Goal: Task Accomplishment & Management: Manage account settings

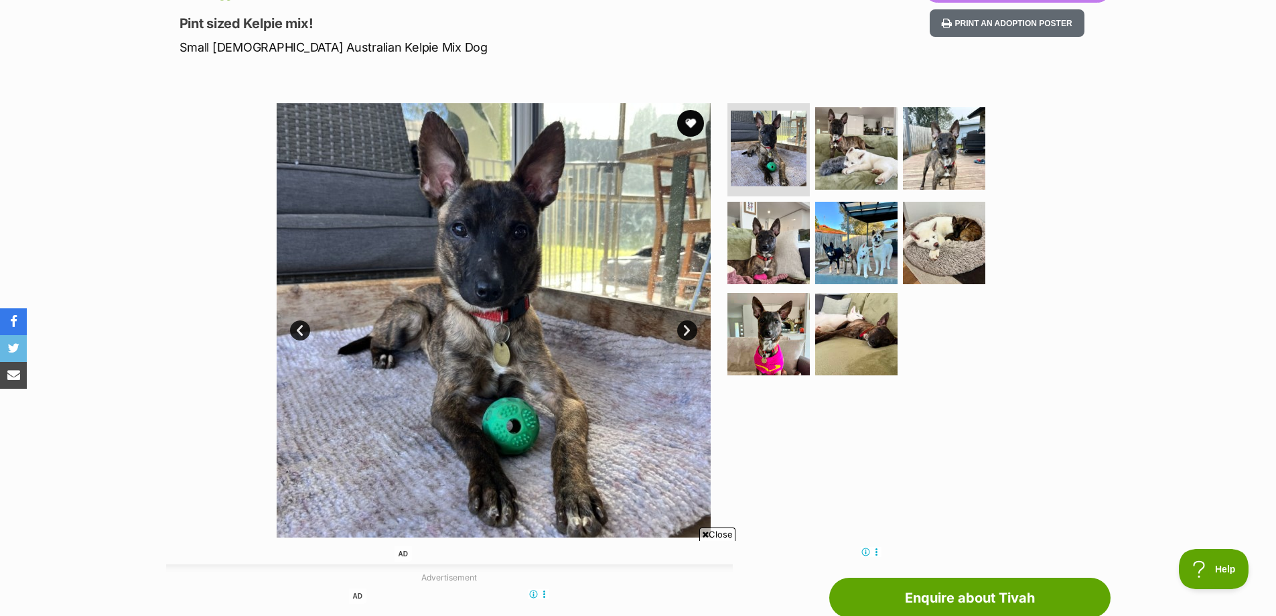
scroll to position [67, 0]
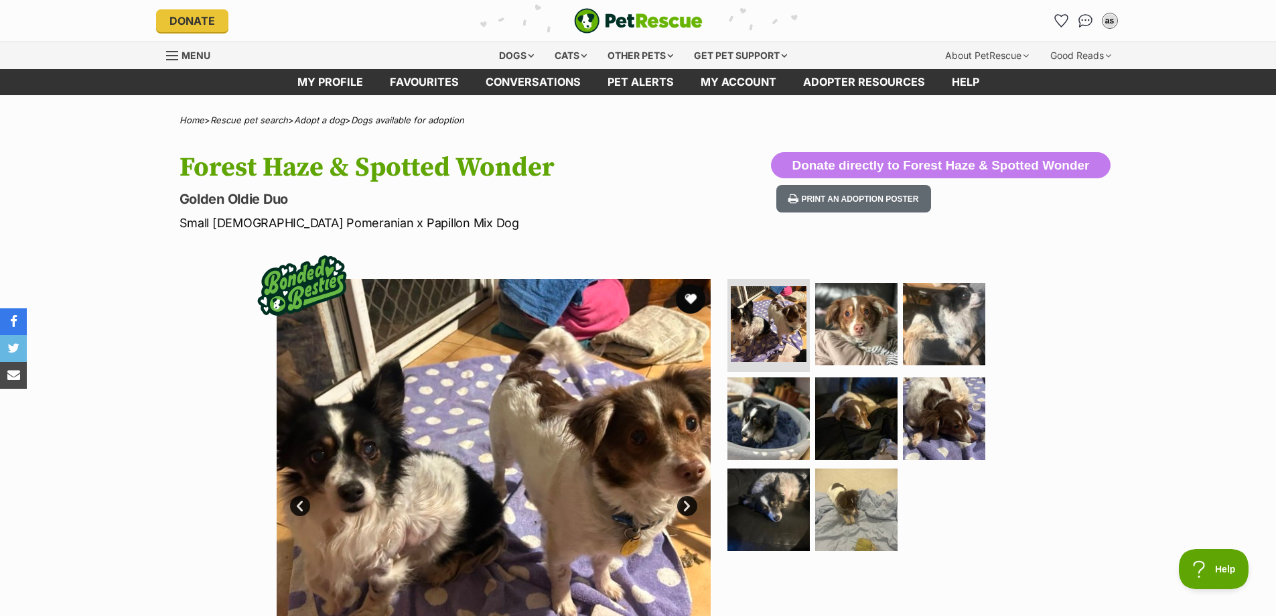
click at [691, 298] on button "favourite" at bounding box center [690, 298] width 29 height 29
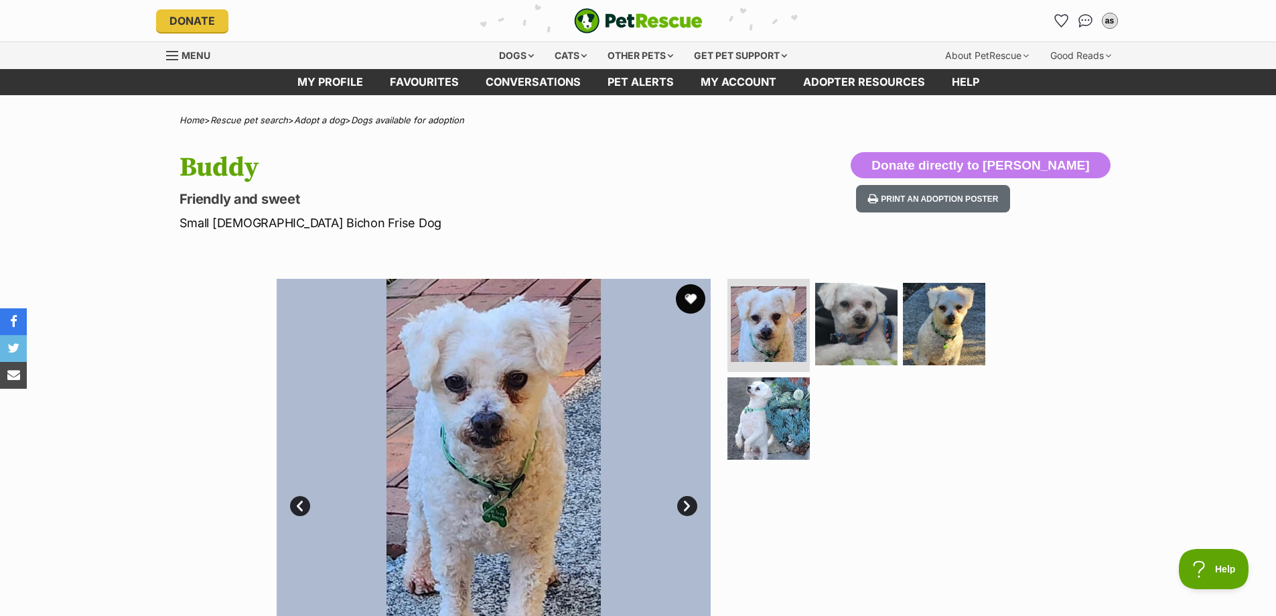
click at [689, 303] on button "favourite" at bounding box center [690, 298] width 29 height 29
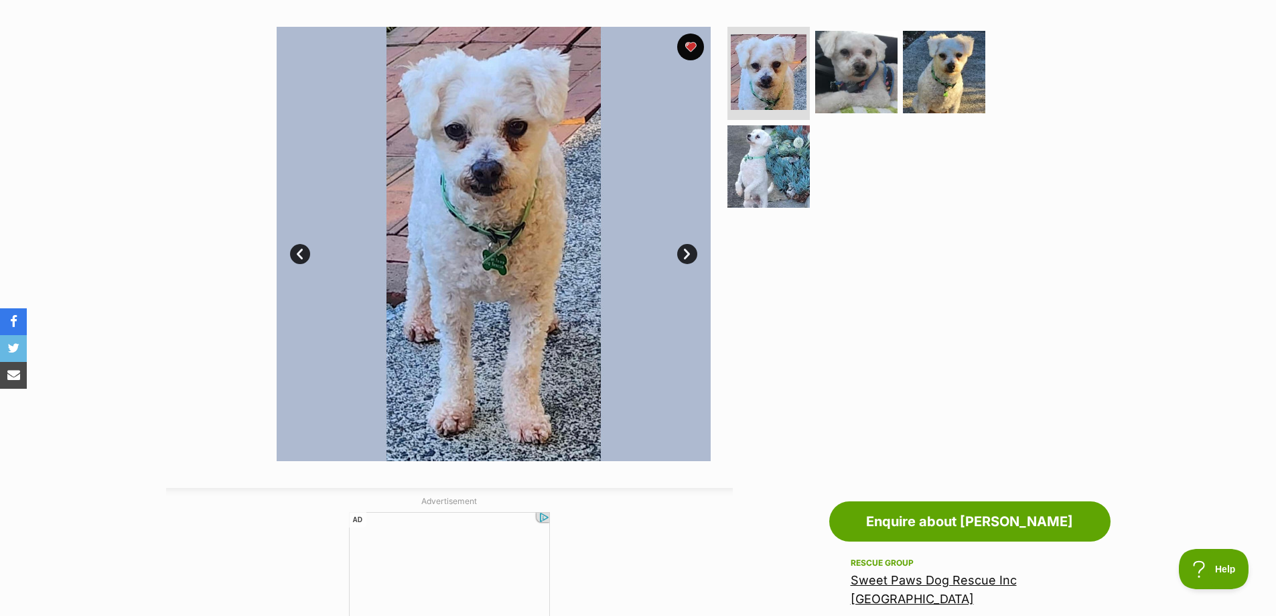
scroll to position [469, 0]
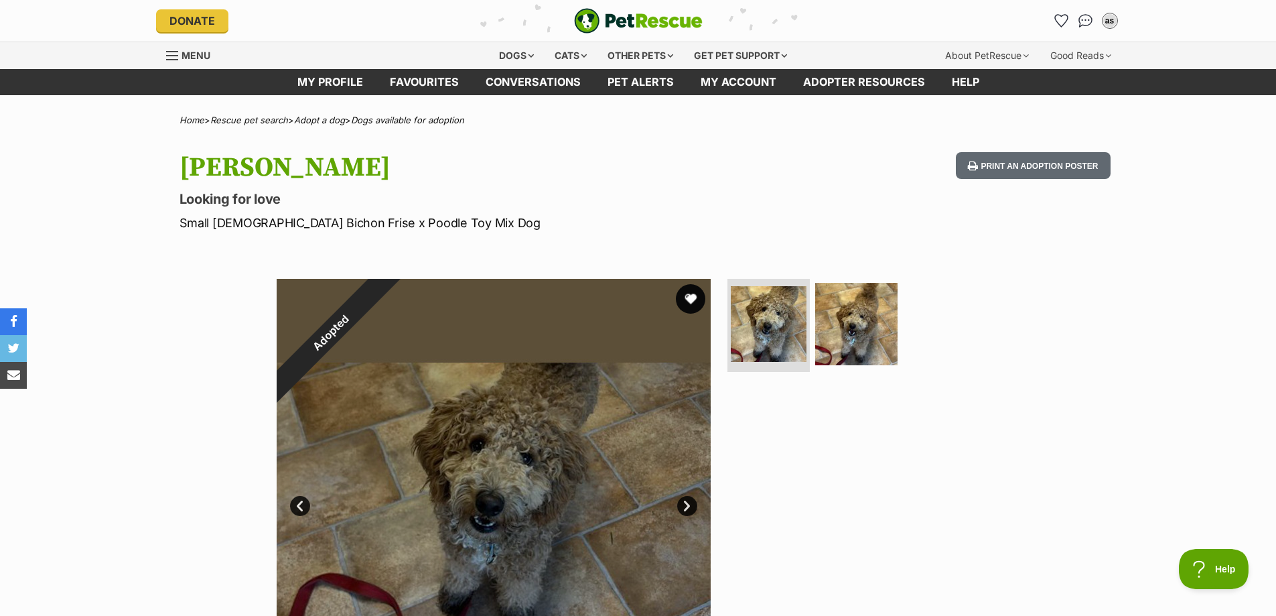
click at [690, 299] on button "favourite" at bounding box center [690, 298] width 29 height 29
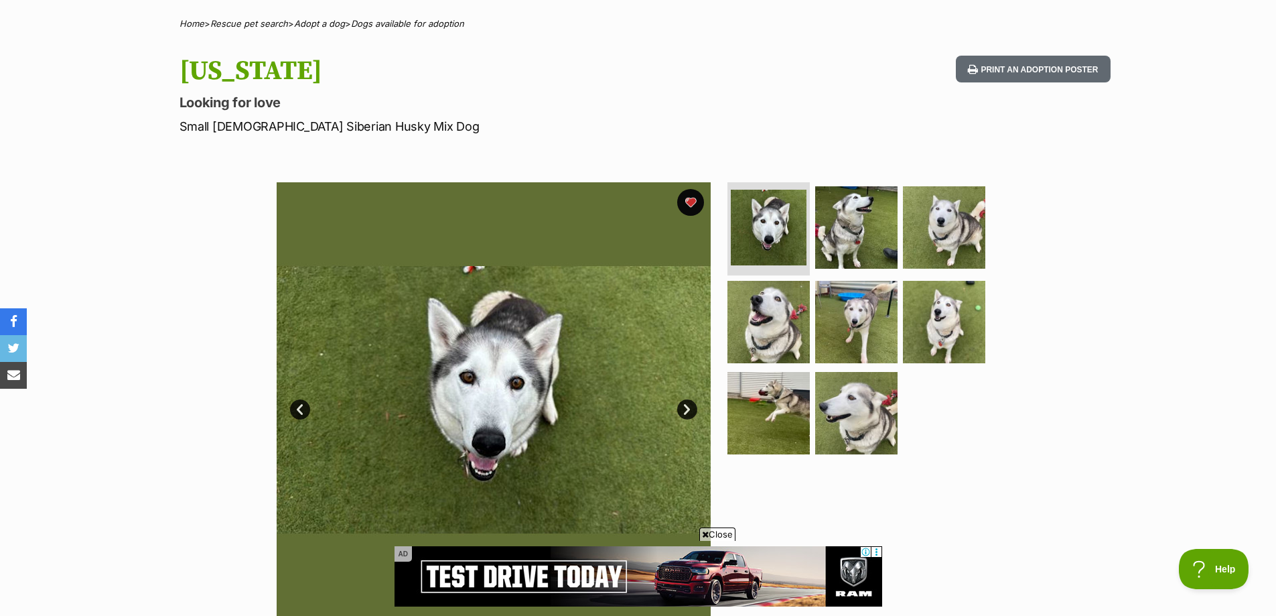
scroll to position [201, 0]
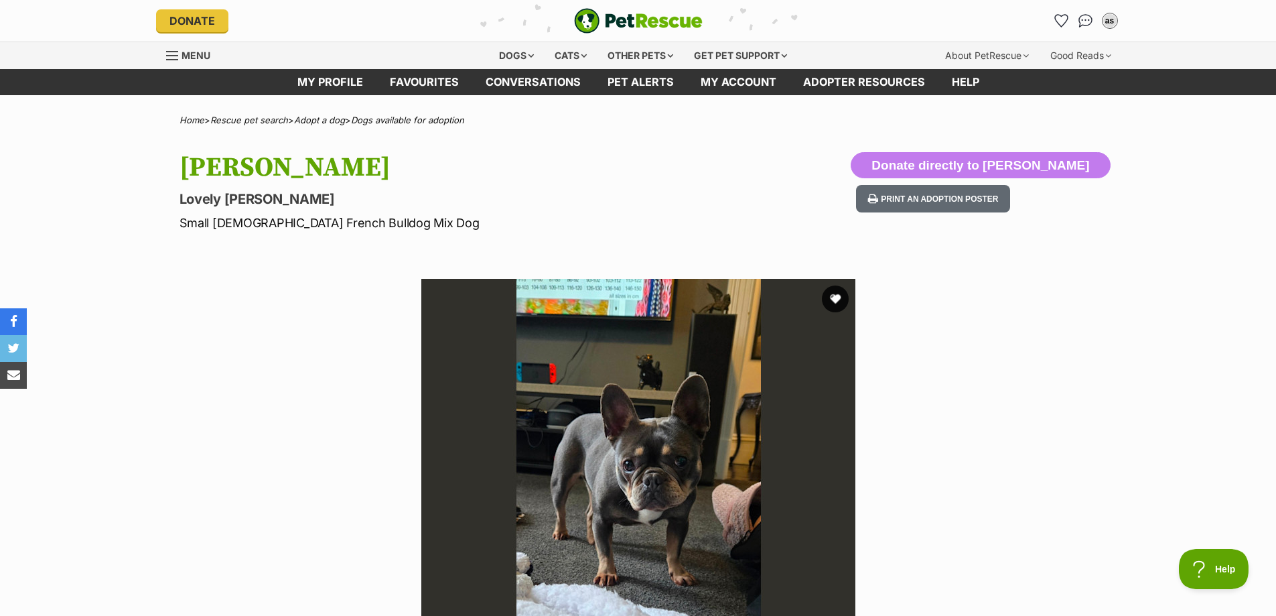
click at [835, 299] on button "favourite" at bounding box center [835, 298] width 27 height 27
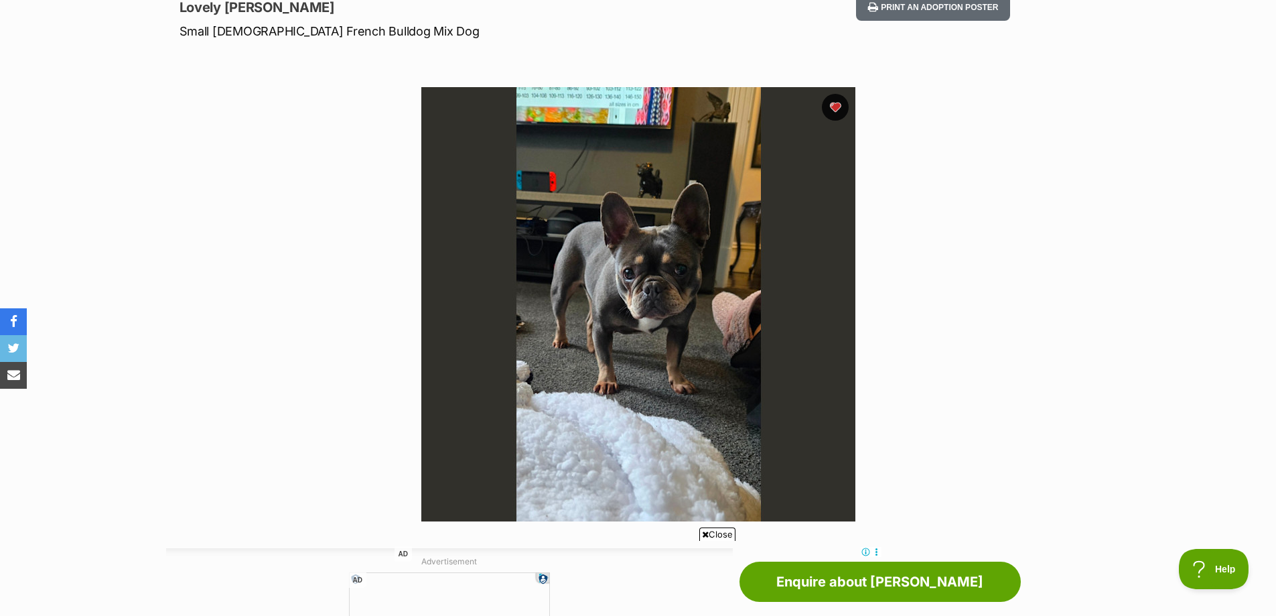
scroll to position [603, 0]
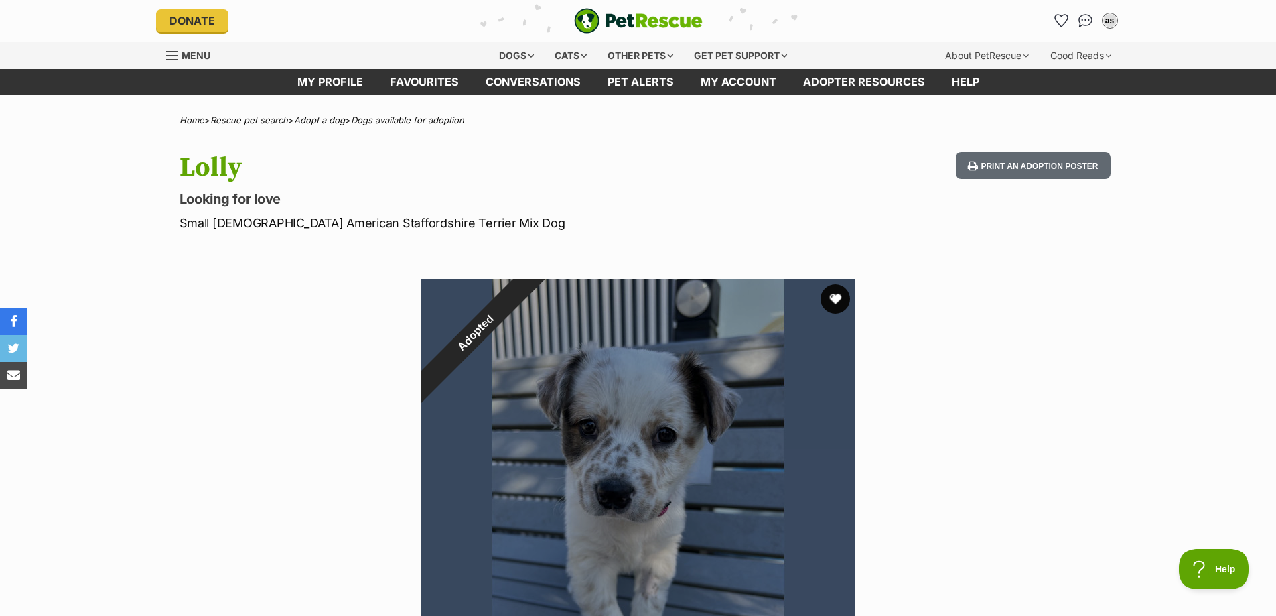
click at [835, 292] on button "favourite" at bounding box center [835, 298] width 29 height 29
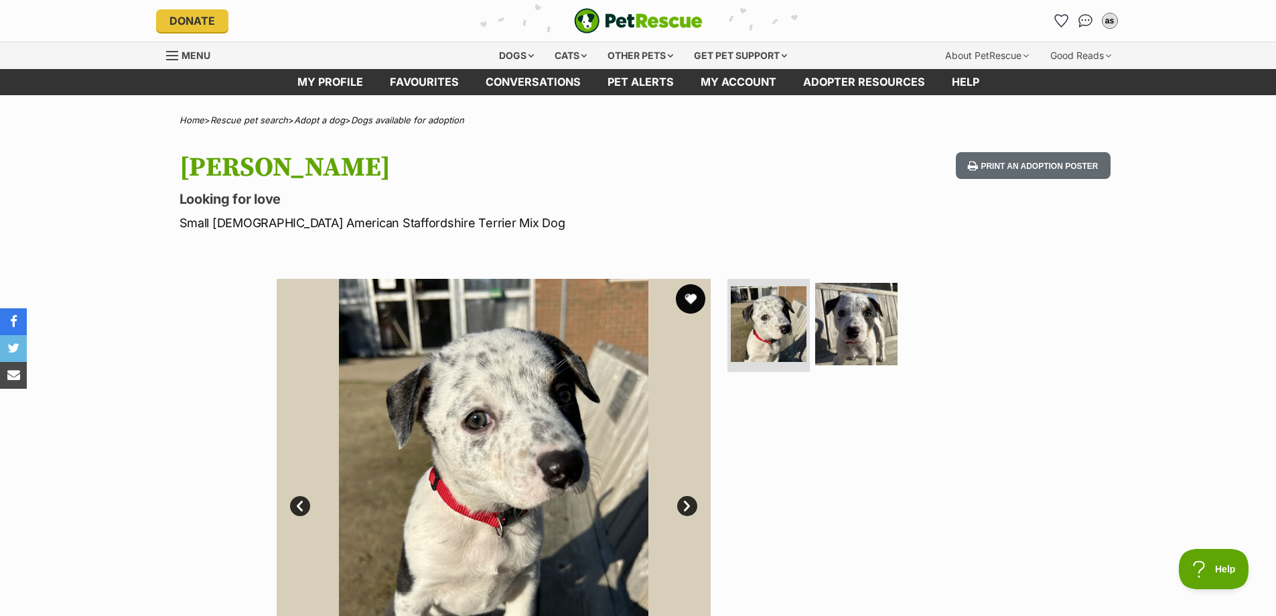
click at [688, 301] on button "favourite" at bounding box center [690, 298] width 29 height 29
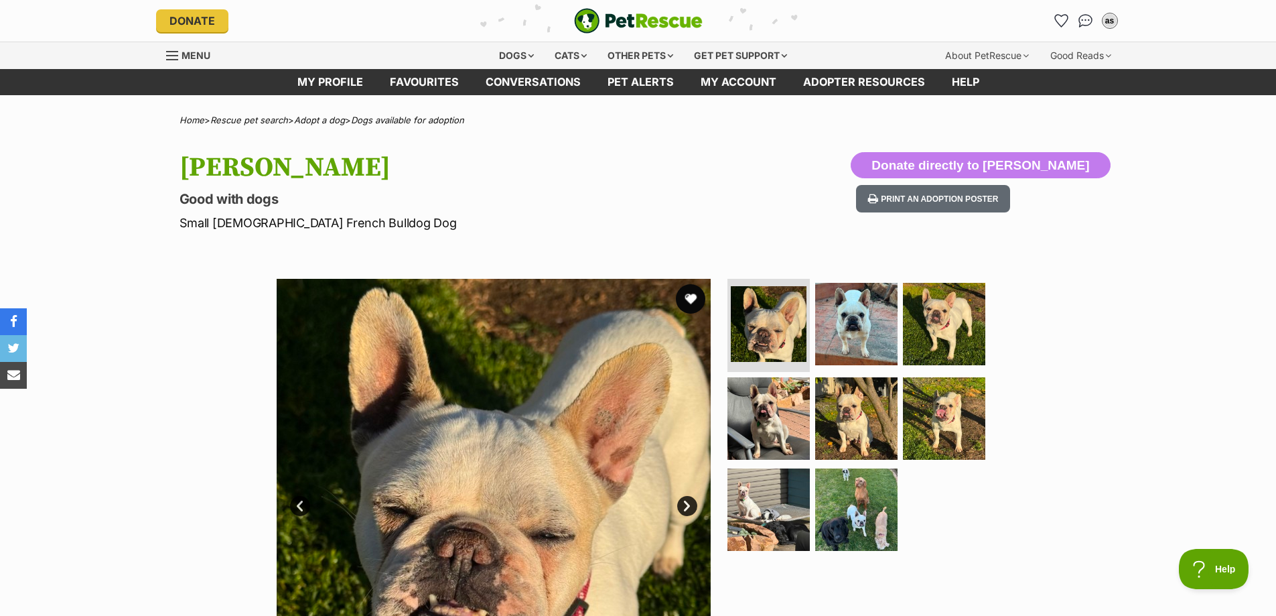
click at [689, 293] on button "favourite" at bounding box center [690, 298] width 29 height 29
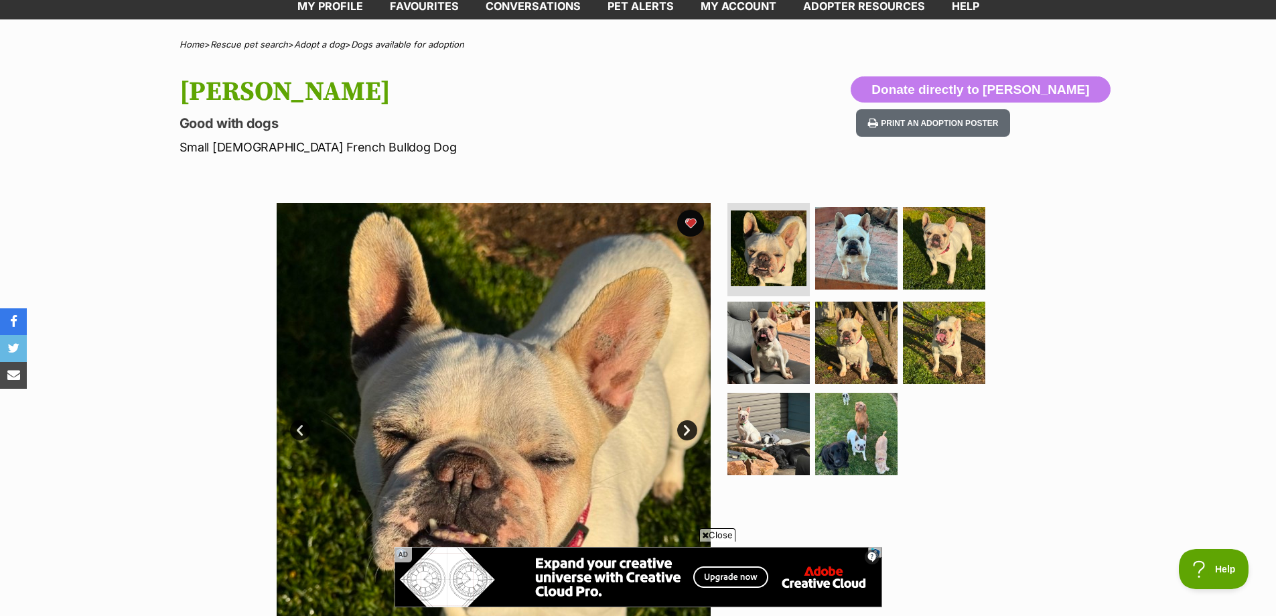
scroll to position [201, 0]
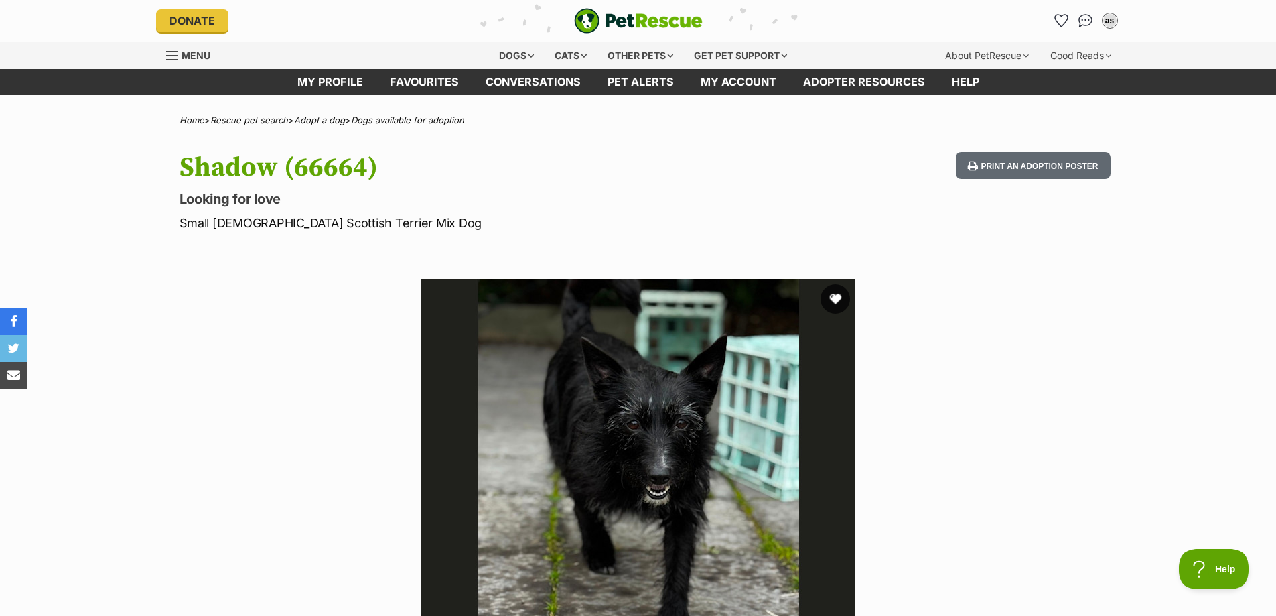
click at [836, 299] on button "favourite" at bounding box center [835, 298] width 29 height 29
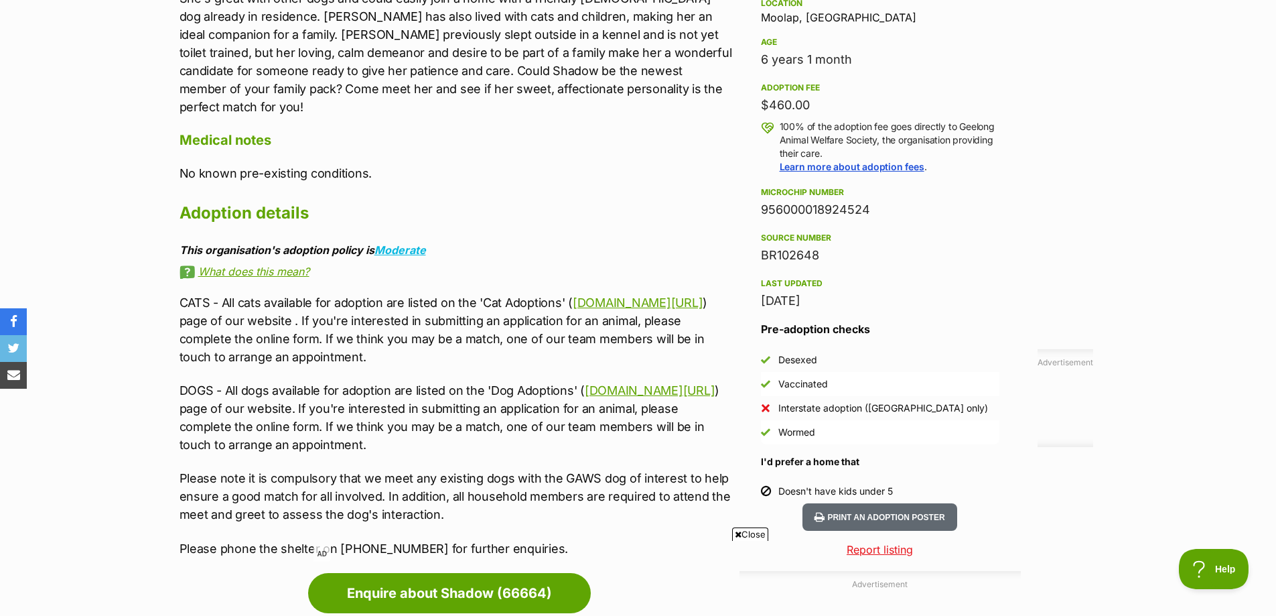
scroll to position [500, 0]
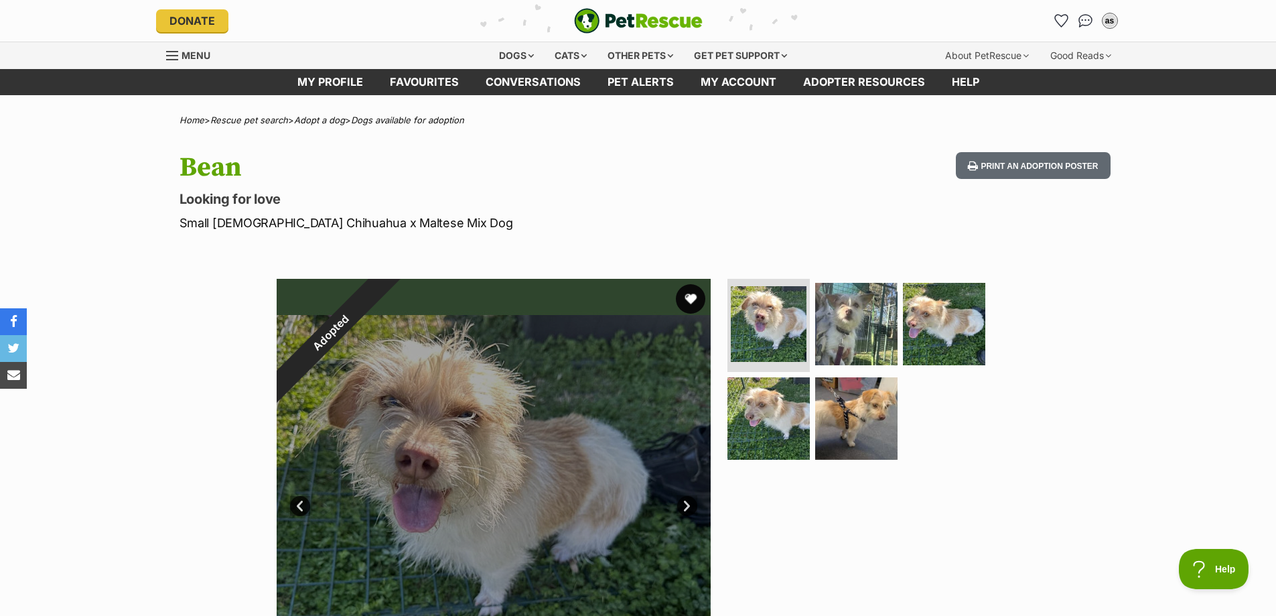
click at [689, 301] on button "favourite" at bounding box center [690, 298] width 29 height 29
click at [866, 345] on img at bounding box center [856, 323] width 86 height 86
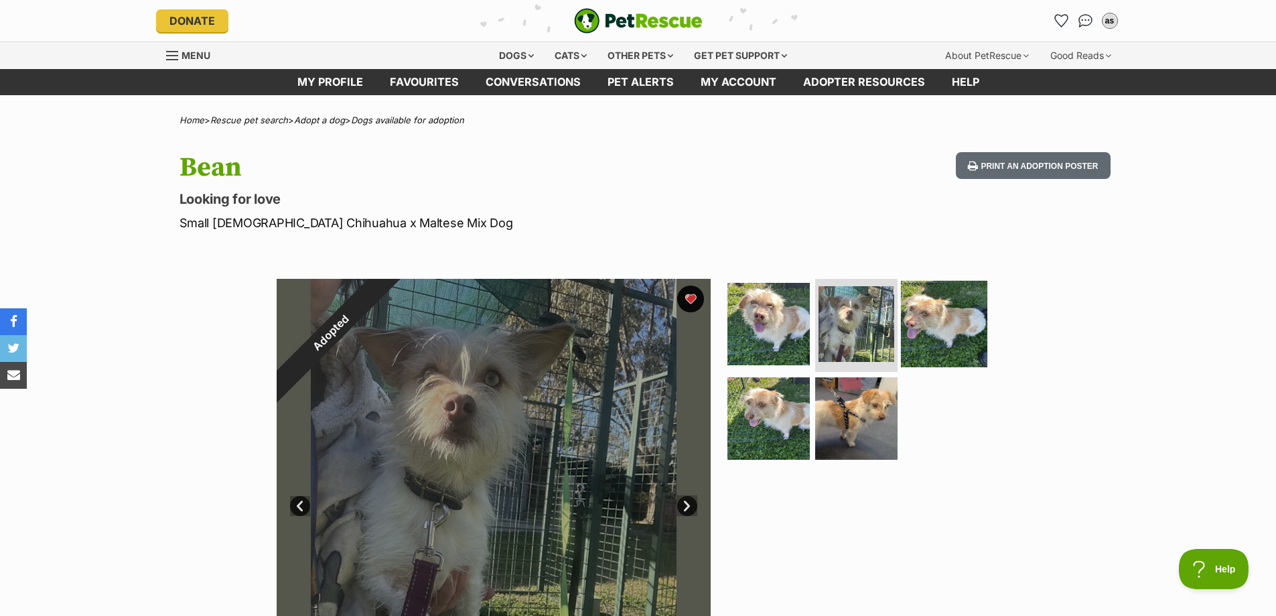
click at [945, 330] on img at bounding box center [944, 323] width 86 height 86
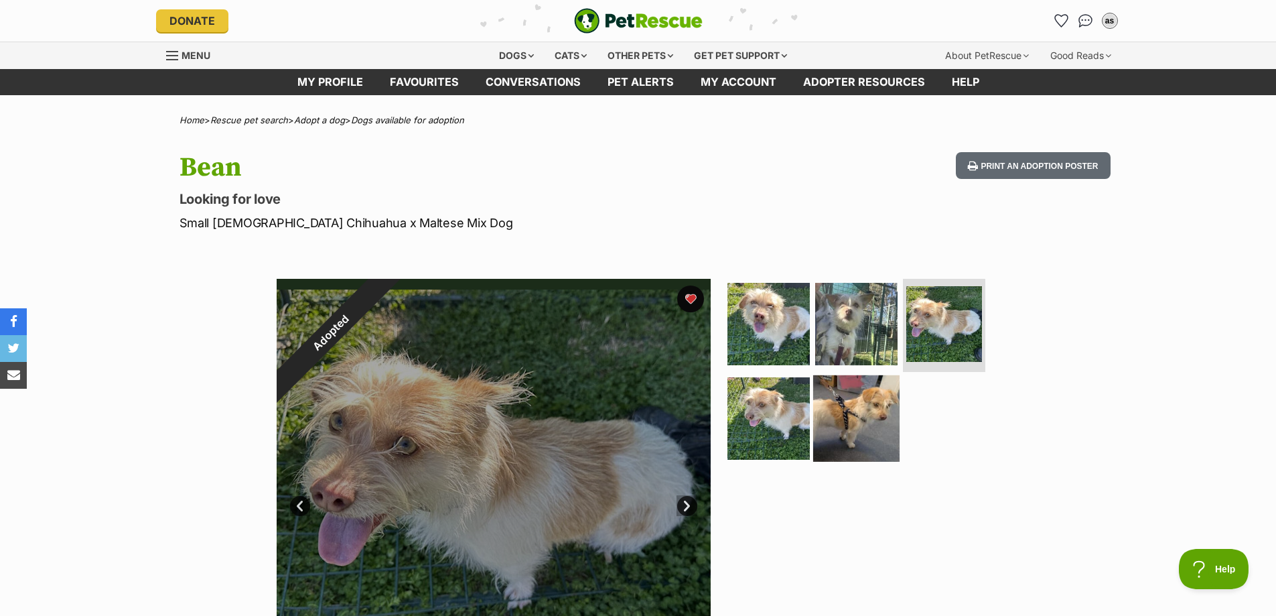
click at [861, 413] on img at bounding box center [856, 418] width 86 height 86
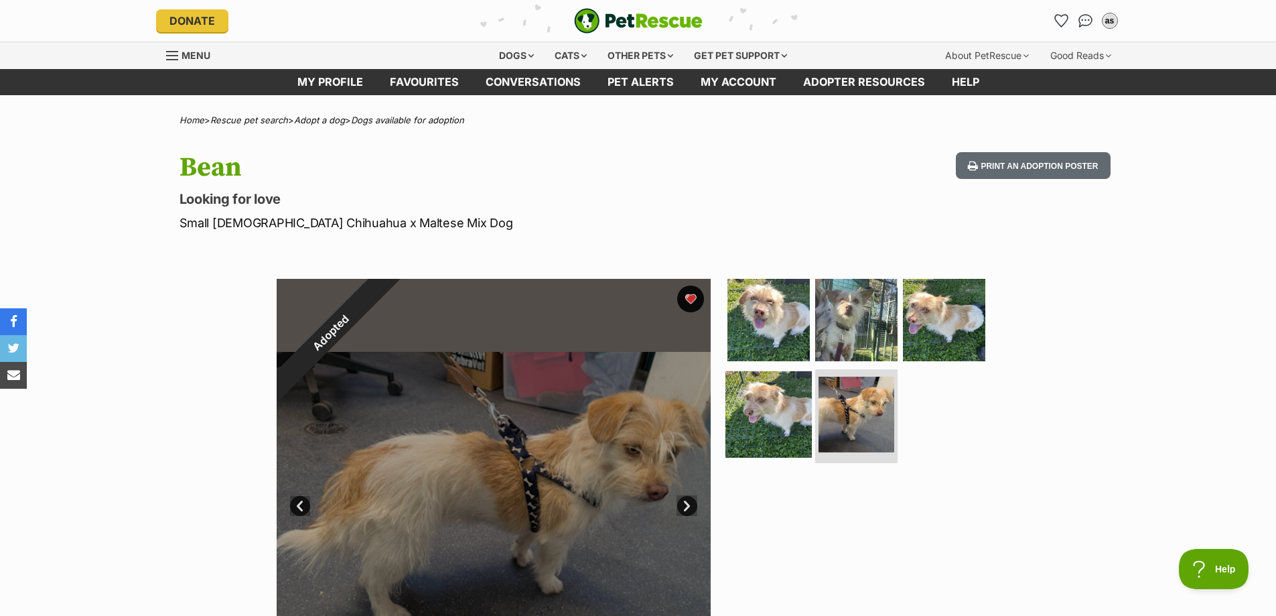
click at [763, 422] on img at bounding box center [768, 414] width 86 height 86
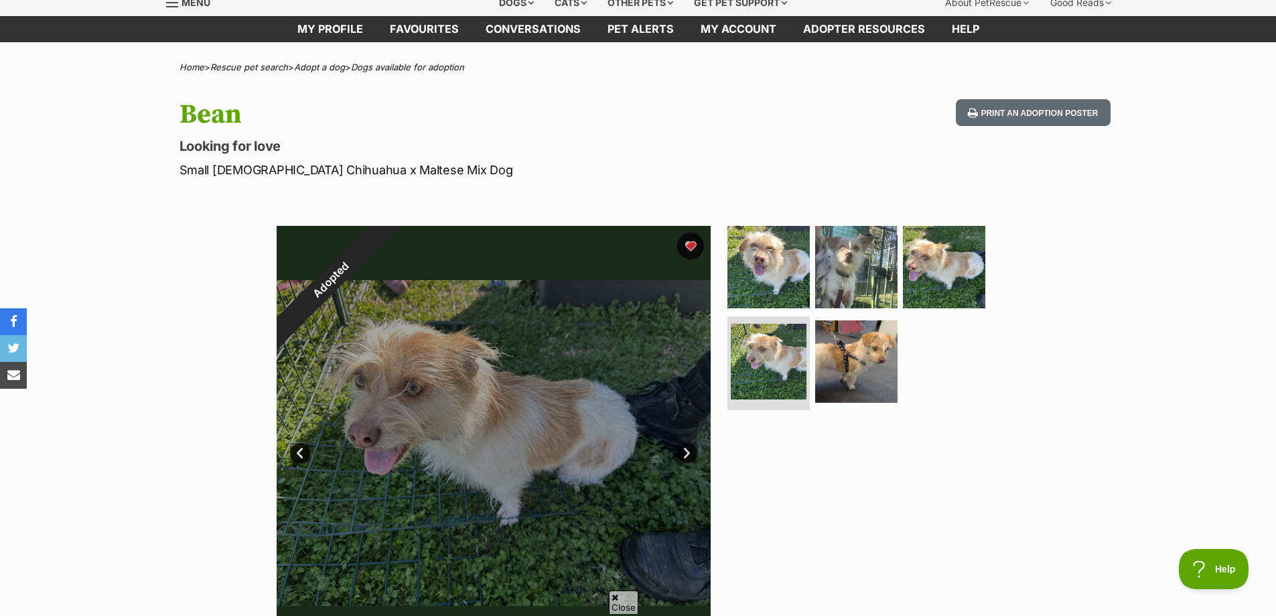
scroll to position [134, 0]
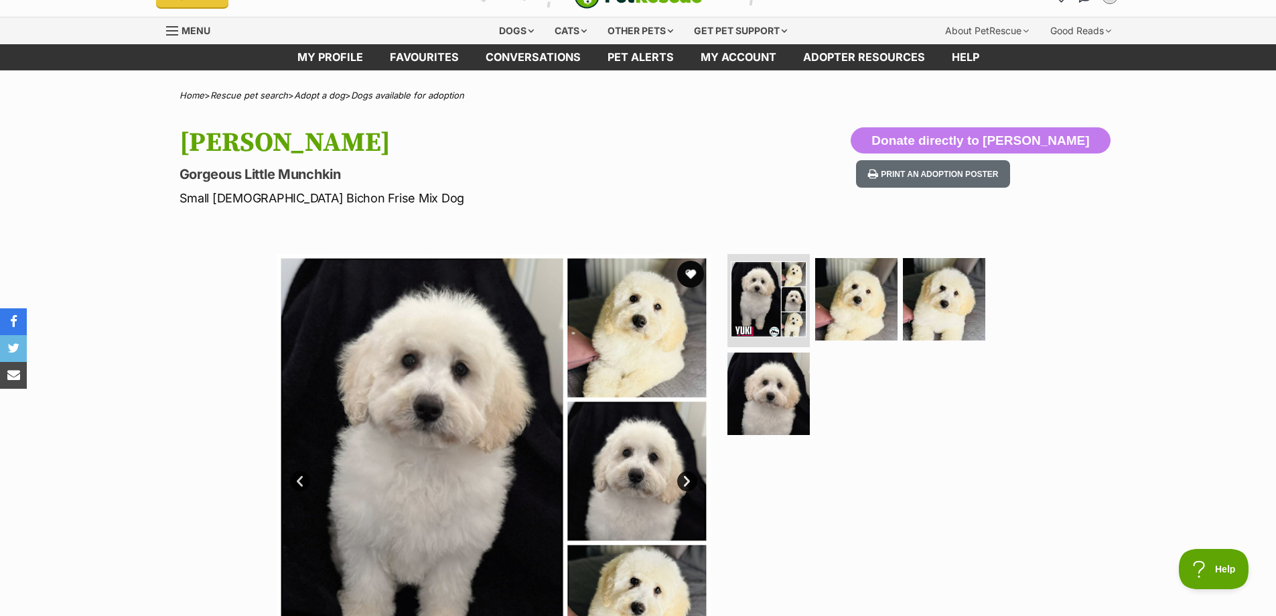
scroll to position [67, 0]
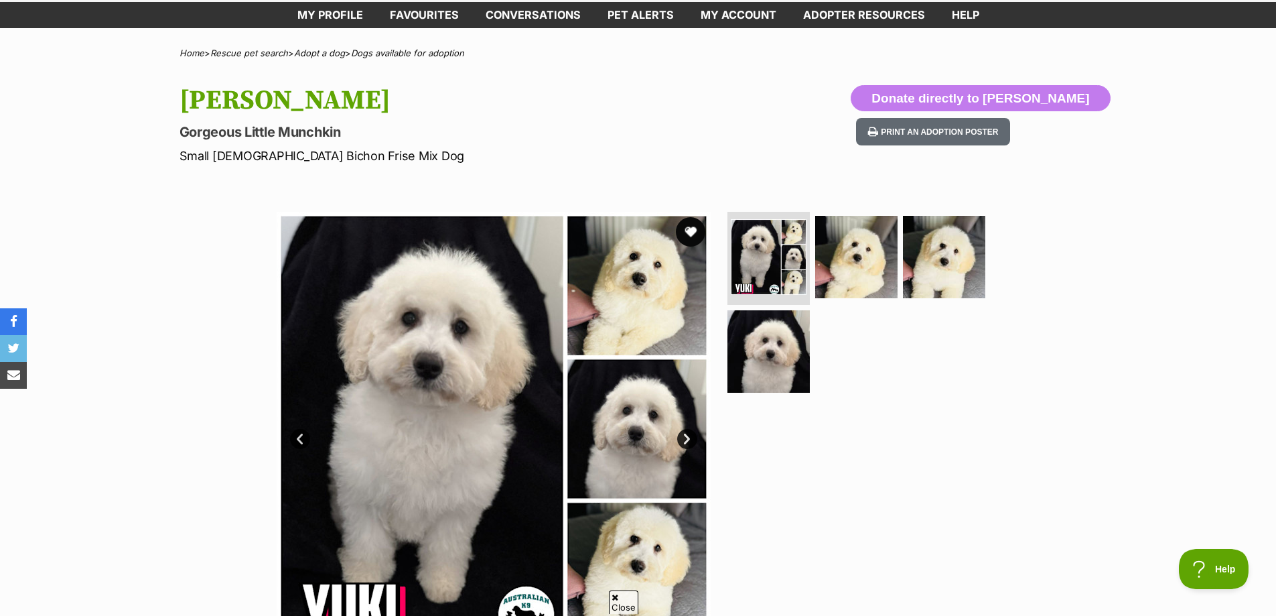
click at [689, 232] on button "favourite" at bounding box center [690, 231] width 29 height 29
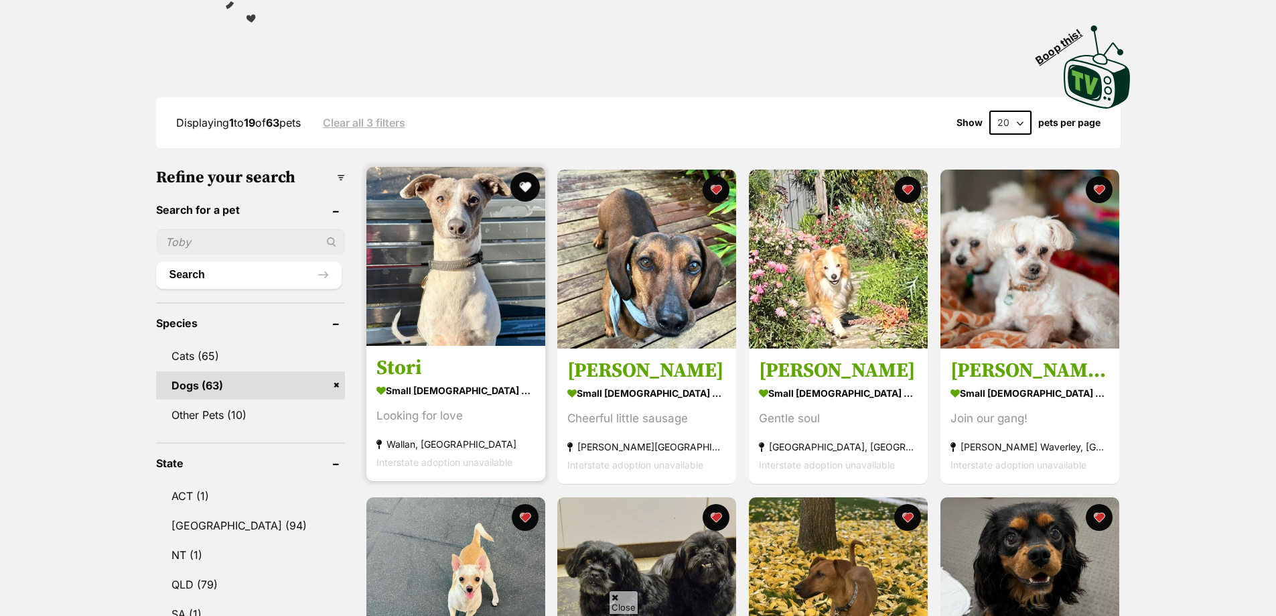
click at [525, 172] on button "favourite" at bounding box center [524, 186] width 29 height 29
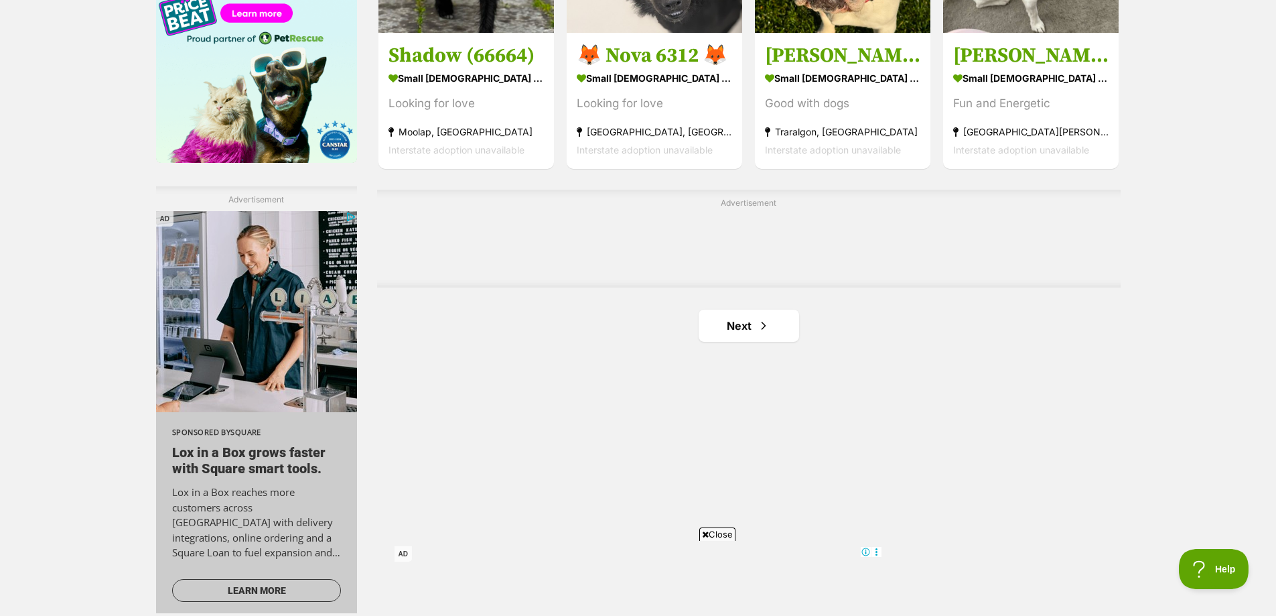
scroll to position [2331, 0]
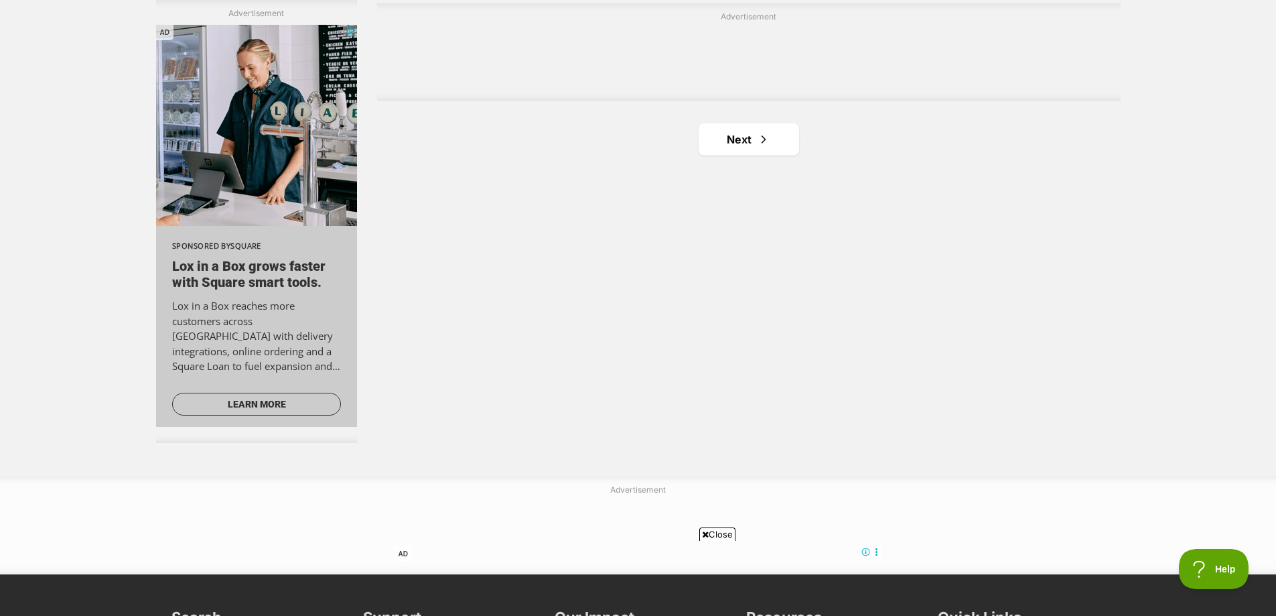
click at [754, 123] on link "Next" at bounding box center [749, 139] width 100 height 32
